Goal: Information Seeking & Learning: Learn about a topic

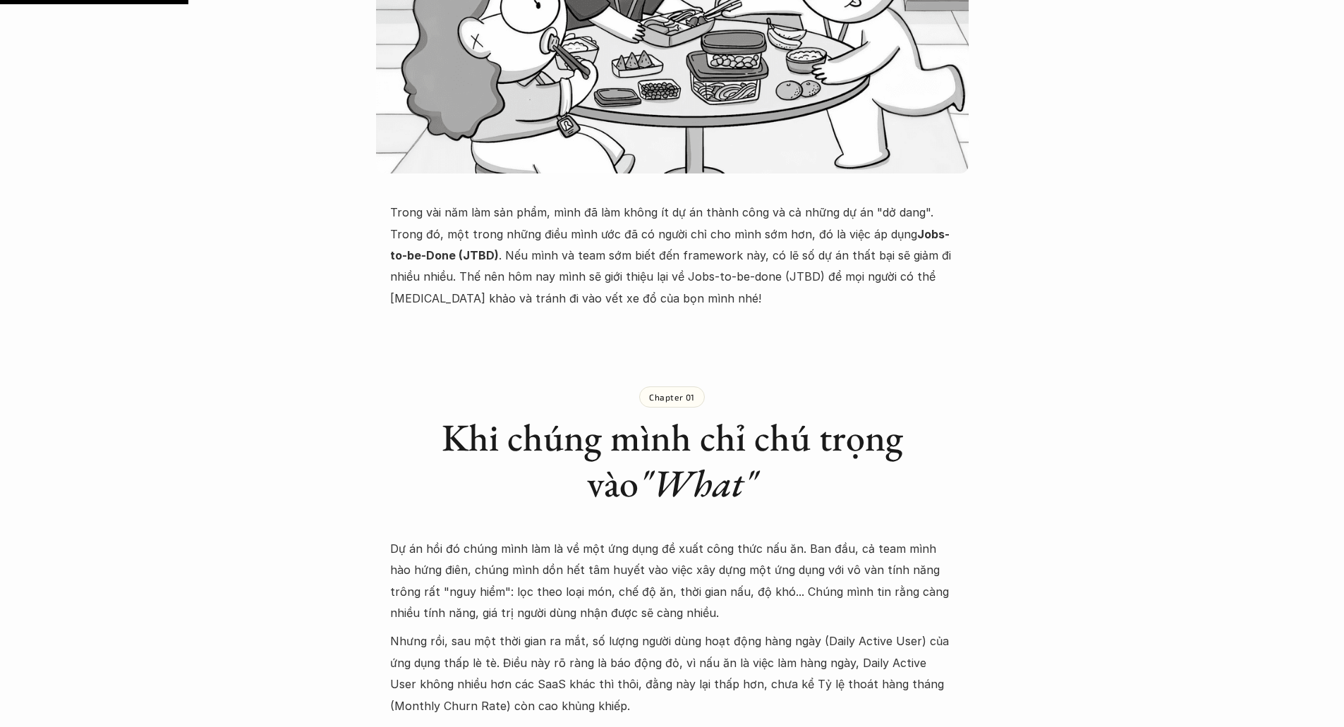
scroll to position [631, 0]
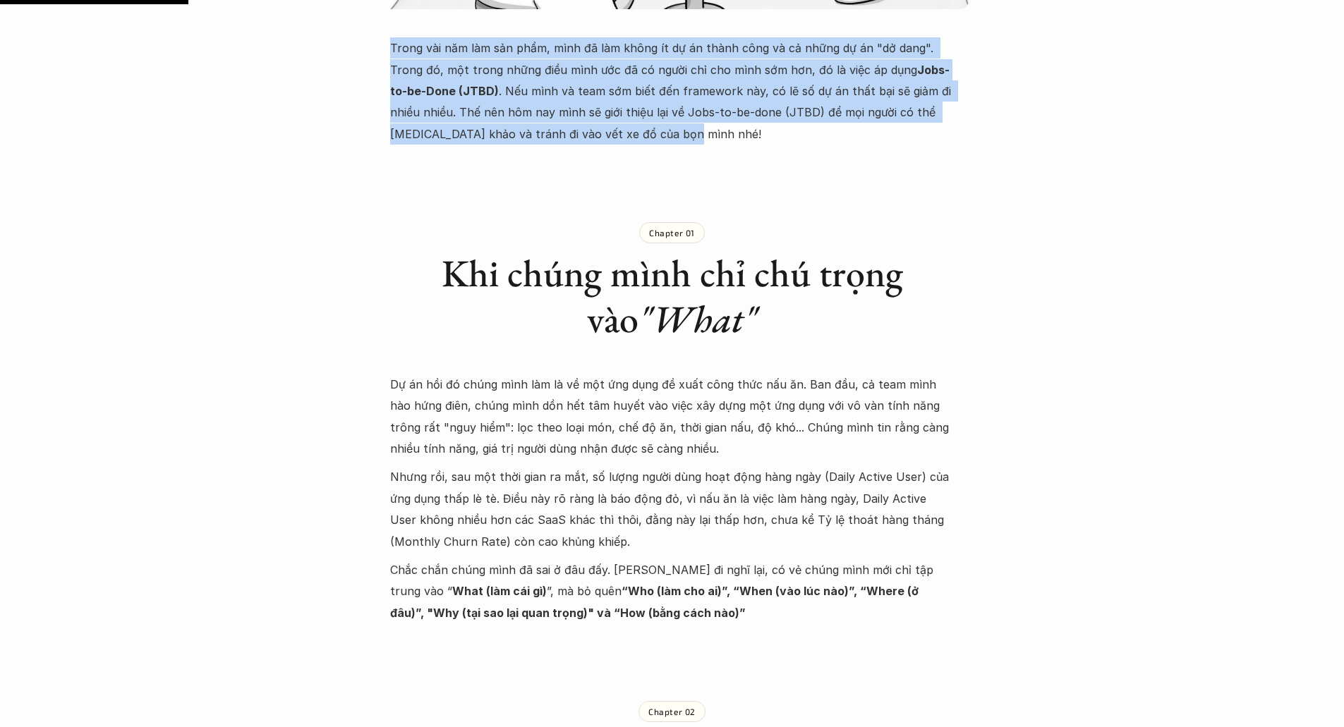
drag, startPoint x: 1327, startPoint y: 110, endPoint x: 1333, endPoint y: 124, distance: 15.2
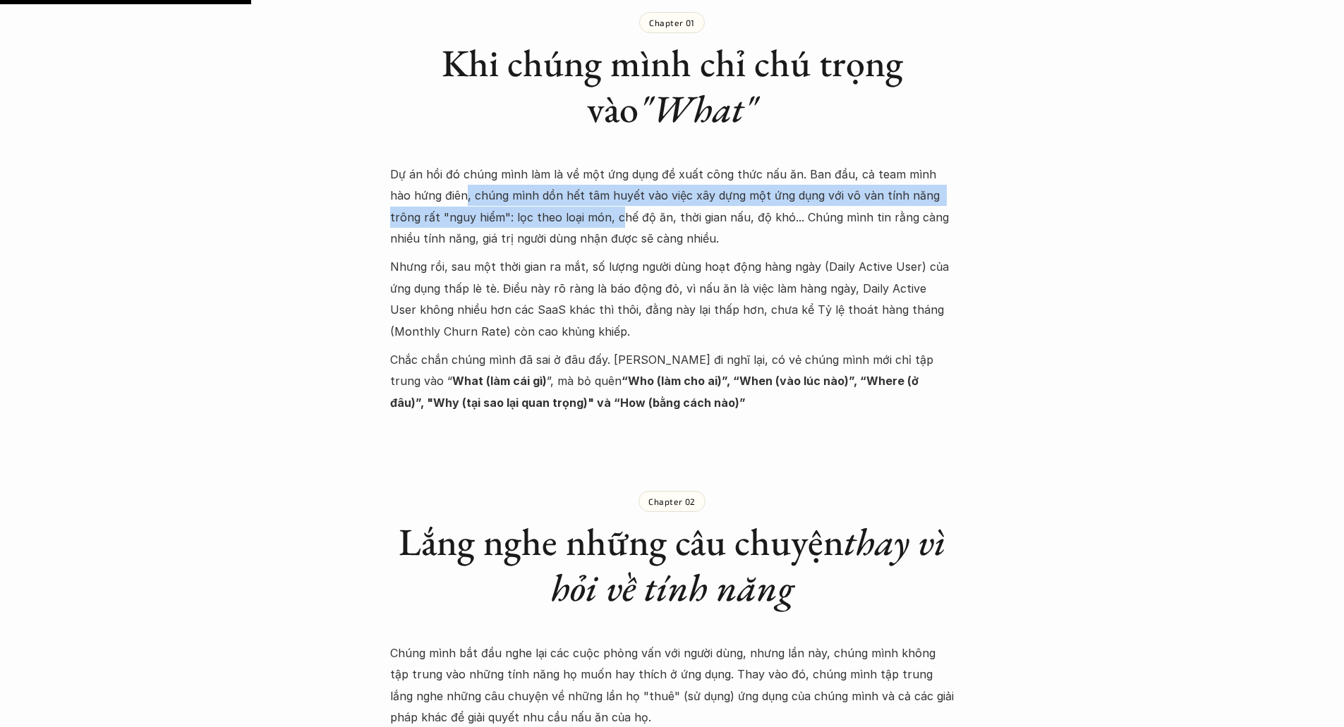
drag, startPoint x: 442, startPoint y: 202, endPoint x: 569, endPoint y: 210, distance: 127.2
click at [569, 210] on p "Dự án hồi đó chúng mình làm là về một ứng dụng đề xuất công thức nấu ăn. Ban đầ…" at bounding box center [672, 207] width 564 height 86
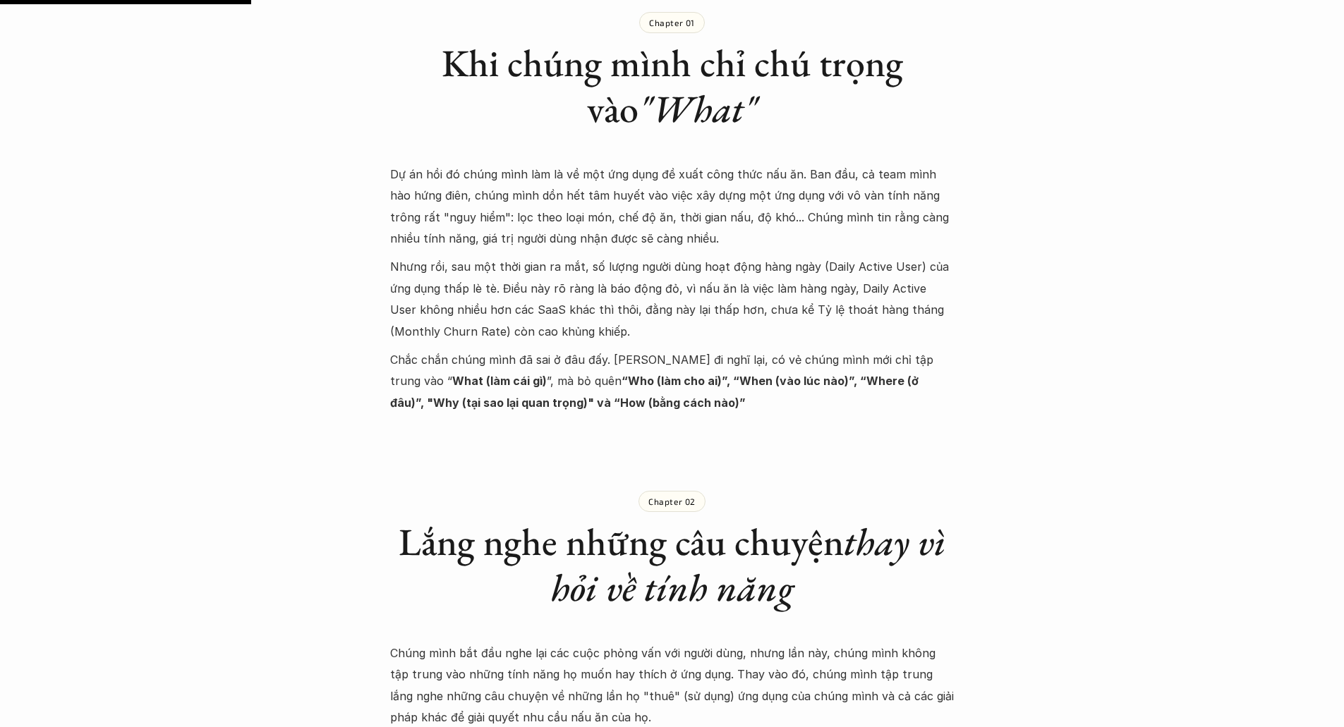
click at [571, 216] on p "Dự án hồi đó chúng mình làm là về một ứng dụng đề xuất công thức nấu ăn. Ban đầ…" at bounding box center [672, 207] width 564 height 86
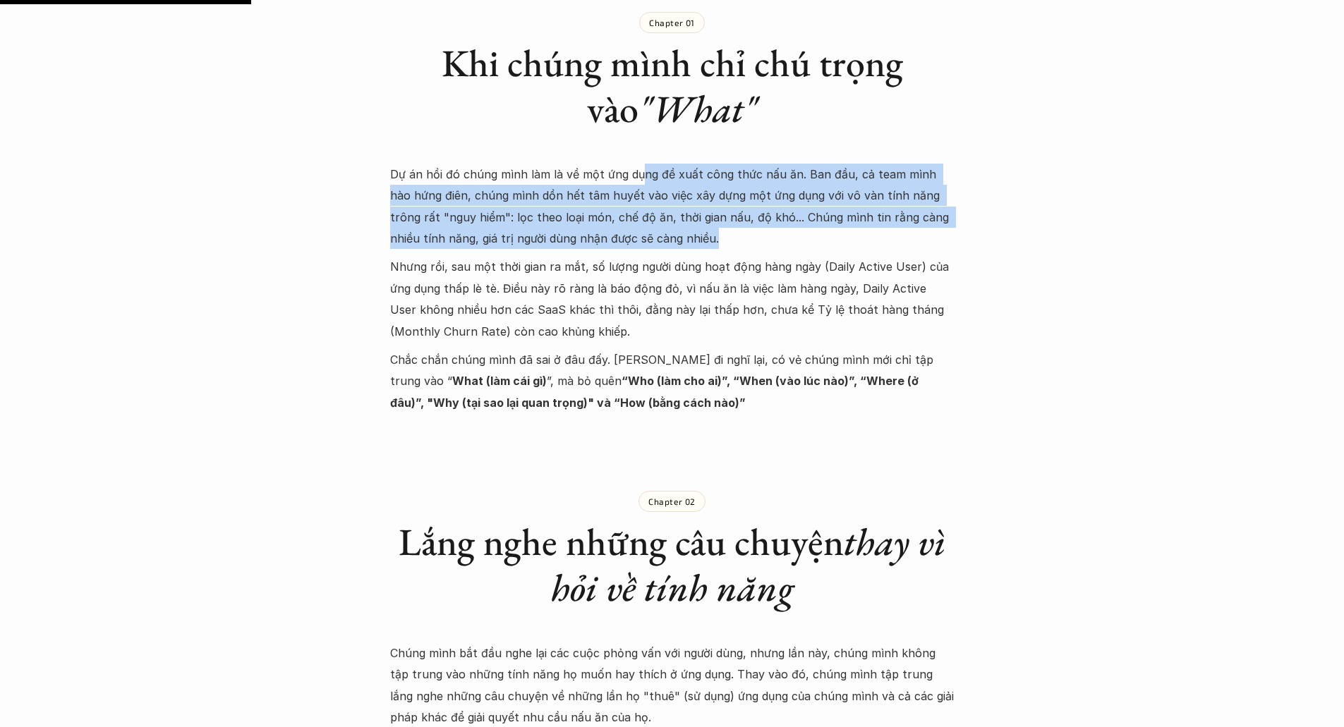
drag, startPoint x: 636, startPoint y: 181, endPoint x: 697, endPoint y: 229, distance: 77.5
click at [697, 229] on p "Dự án hồi đó chúng mình làm là về một ứng dụng đề xuất công thức nấu ăn. Ban đầ…" at bounding box center [672, 207] width 564 height 86
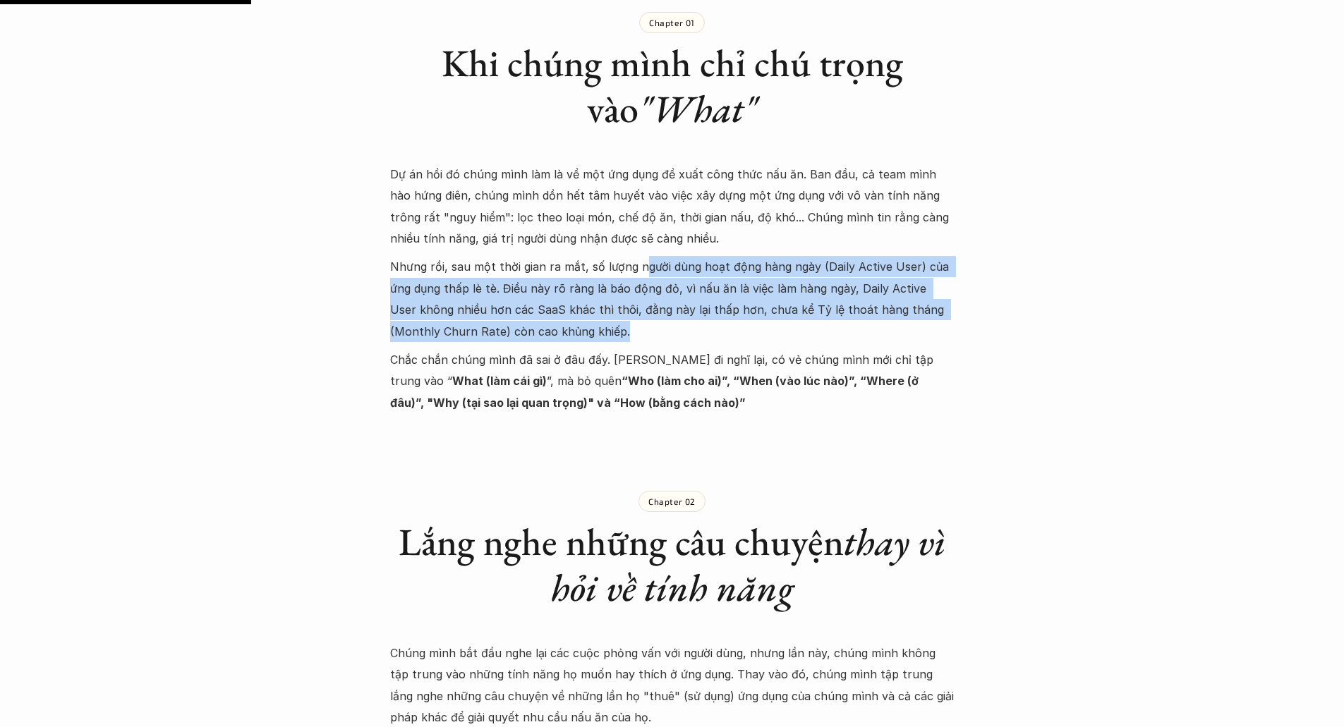
drag, startPoint x: 637, startPoint y: 270, endPoint x: 662, endPoint y: 329, distance: 63.8
click at [662, 329] on p "Nhưng rồi, sau một thời gian ra mắt, số lượng người dùng hoạt động hàng ngày (D…" at bounding box center [672, 299] width 564 height 86
click at [590, 327] on p "Nhưng rồi, sau một thời gian ra mắt, số lượng người dùng hoạt động hàng ngày (D…" at bounding box center [672, 299] width 564 height 86
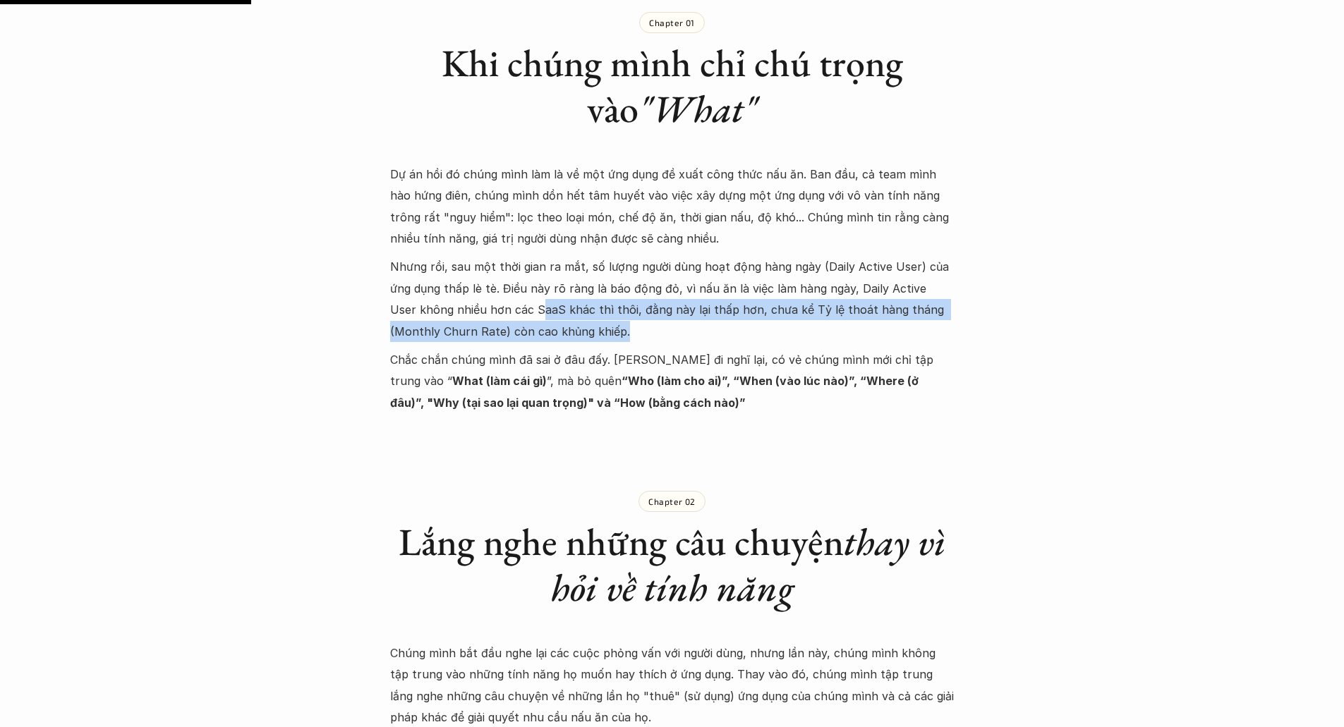
drag, startPoint x: 590, startPoint y: 327, endPoint x: 511, endPoint y: 304, distance: 81.7
click at [511, 304] on p "Nhưng rồi, sau một thời gian ra mắt, số lượng người dùng hoạt động hàng ngày (D…" at bounding box center [672, 299] width 564 height 86
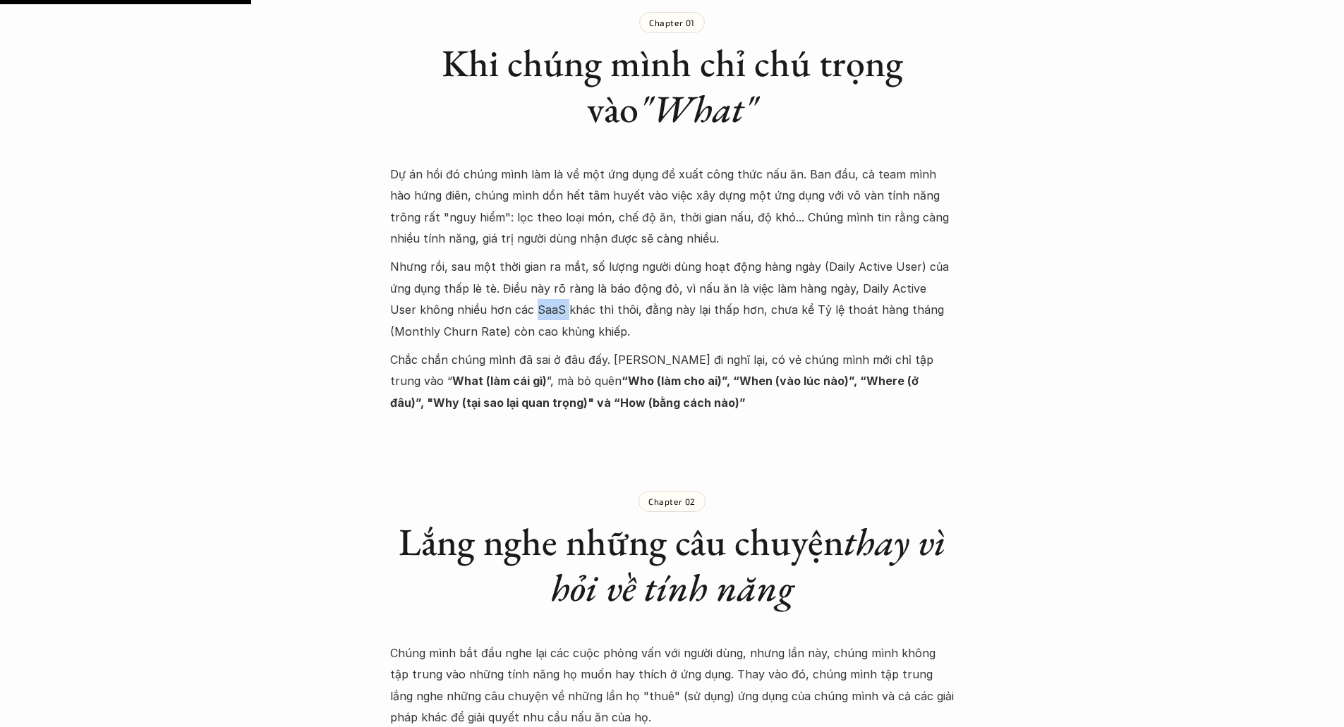
click at [511, 304] on p "Nhưng rồi, sau một thời gian ra mắt, số lượng người dùng hoạt động hàng ngày (D…" at bounding box center [672, 299] width 564 height 86
drag, startPoint x: 399, startPoint y: 358, endPoint x: 657, endPoint y: 348, distance: 258.4
click at [657, 348] on div "Dự án hồi đó chúng mình làm là về một ứng dụng đề xuất công thức nấu ăn. Ban đầ…" at bounding box center [672, 289] width 564 height 250
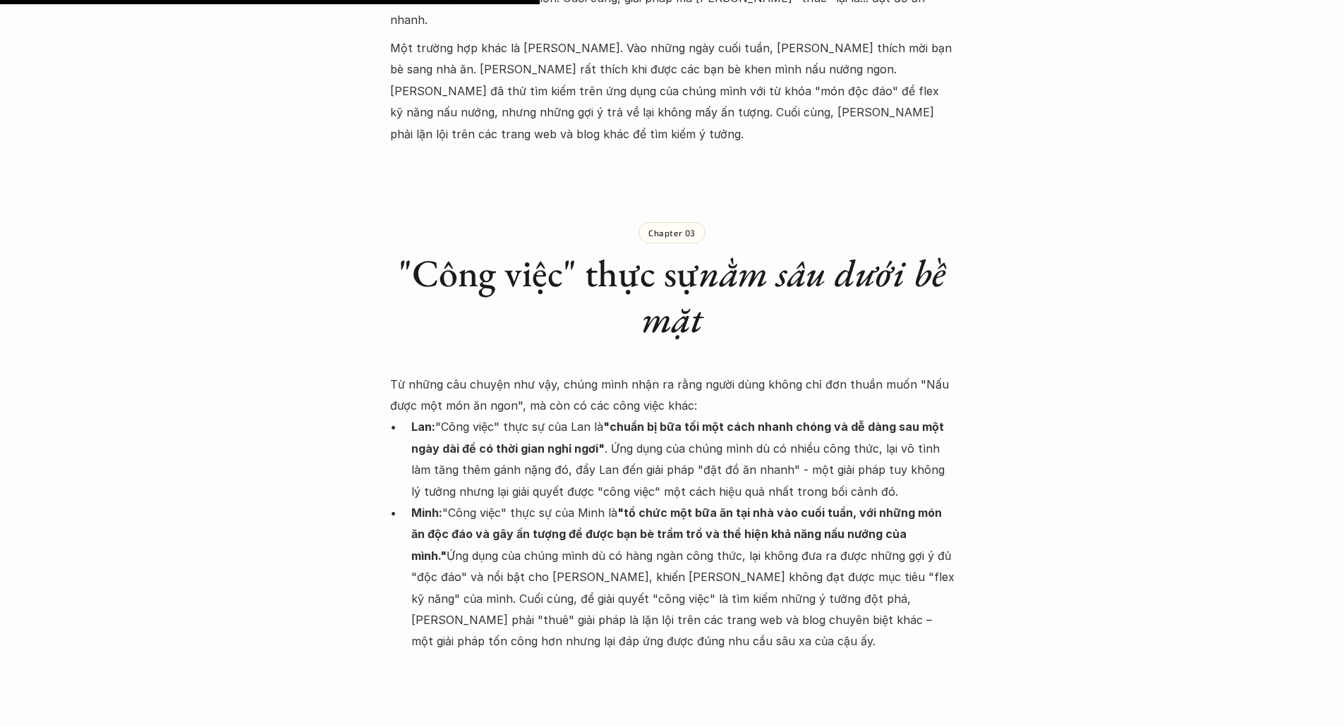
scroll to position [1812, 0]
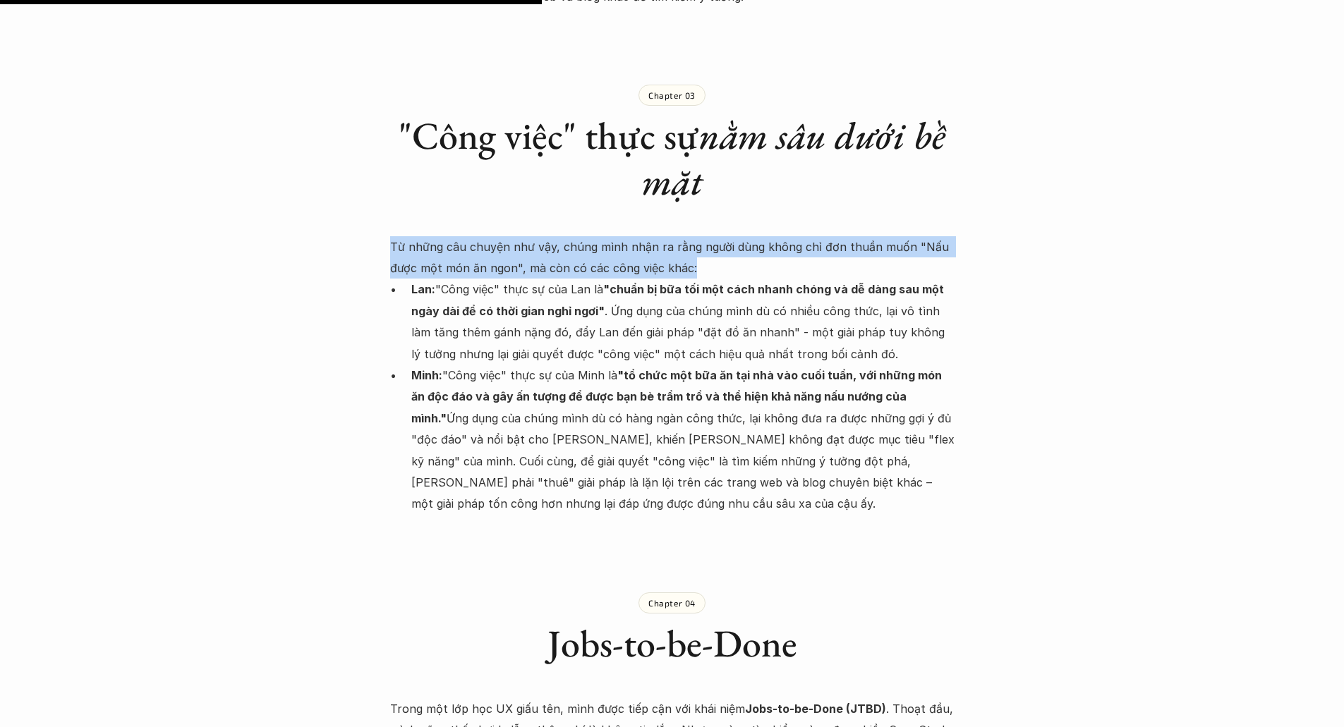
drag, startPoint x: 377, startPoint y: 204, endPoint x: 703, endPoint y: 235, distance: 327.3
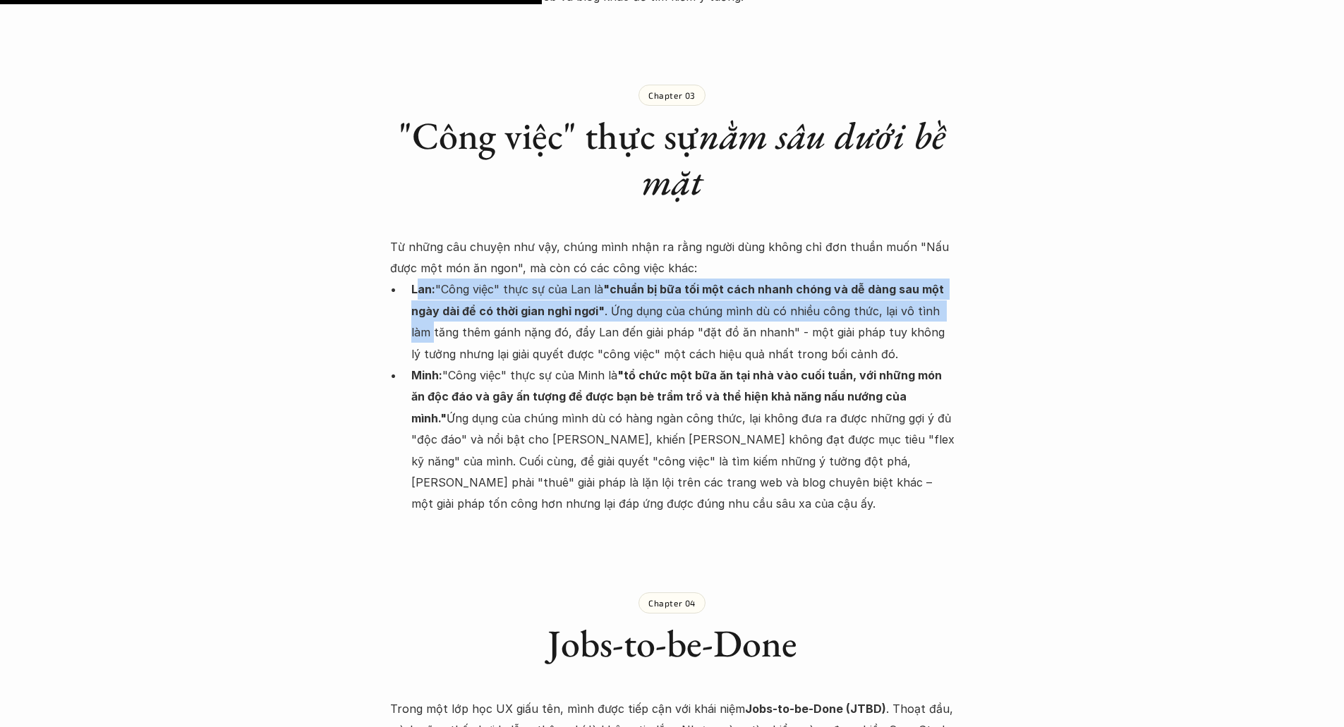
drag, startPoint x: 420, startPoint y: 246, endPoint x: 971, endPoint y: 262, distance: 551.1
